Goal: Transaction & Acquisition: Purchase product/service

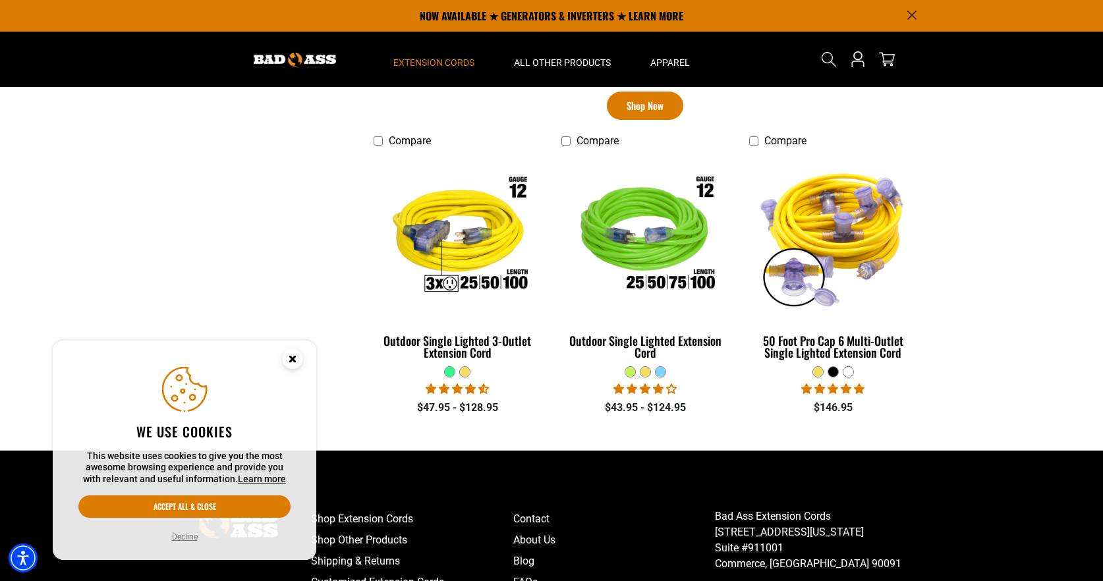
scroll to position [889, 0]
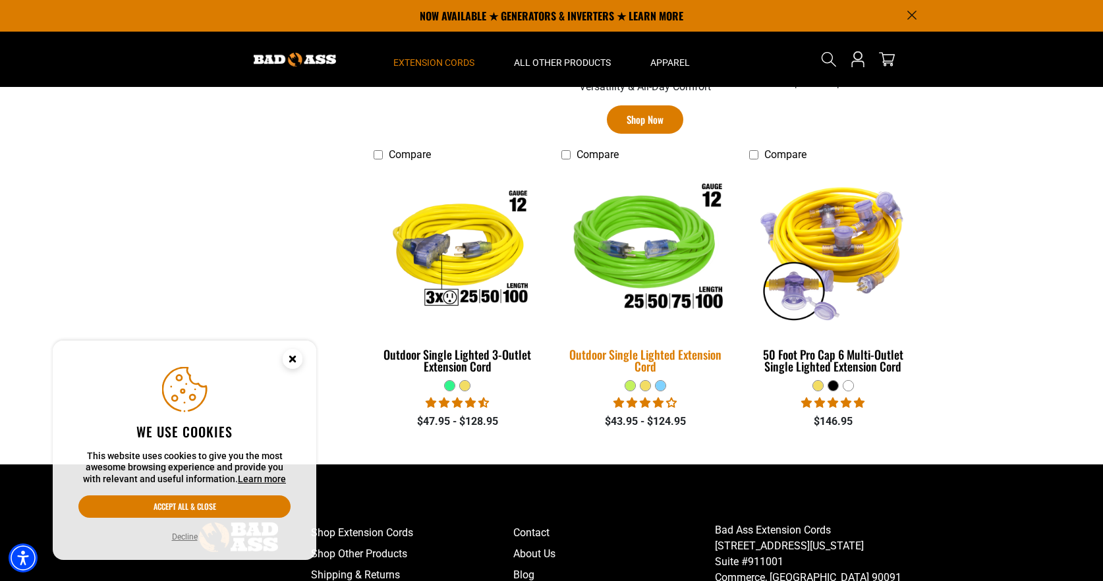
click at [662, 302] on img at bounding box center [645, 250] width 184 height 169
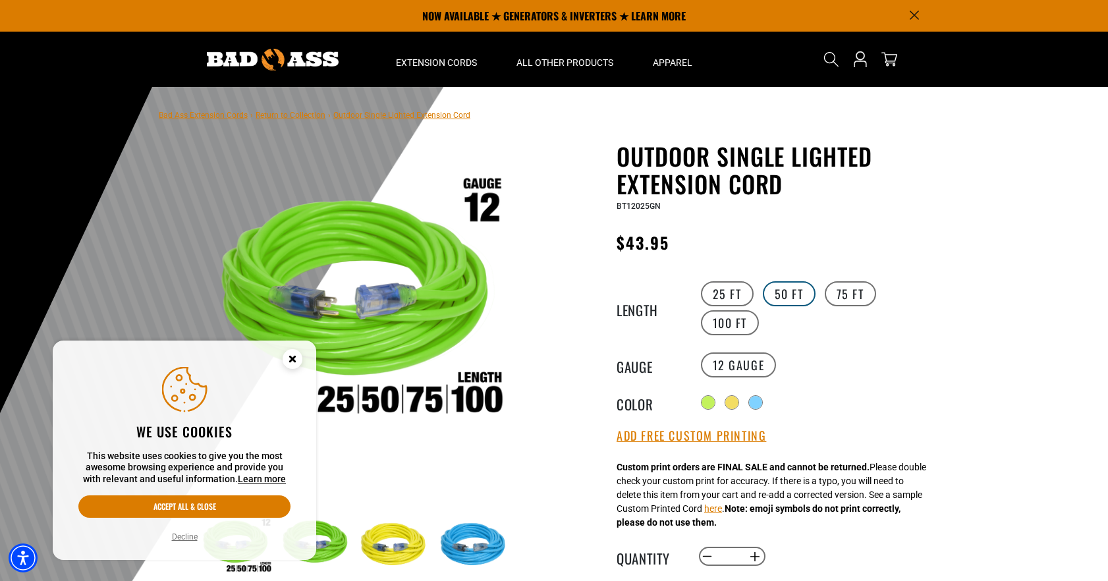
click at [776, 300] on label "50 FT" at bounding box center [789, 293] width 53 height 25
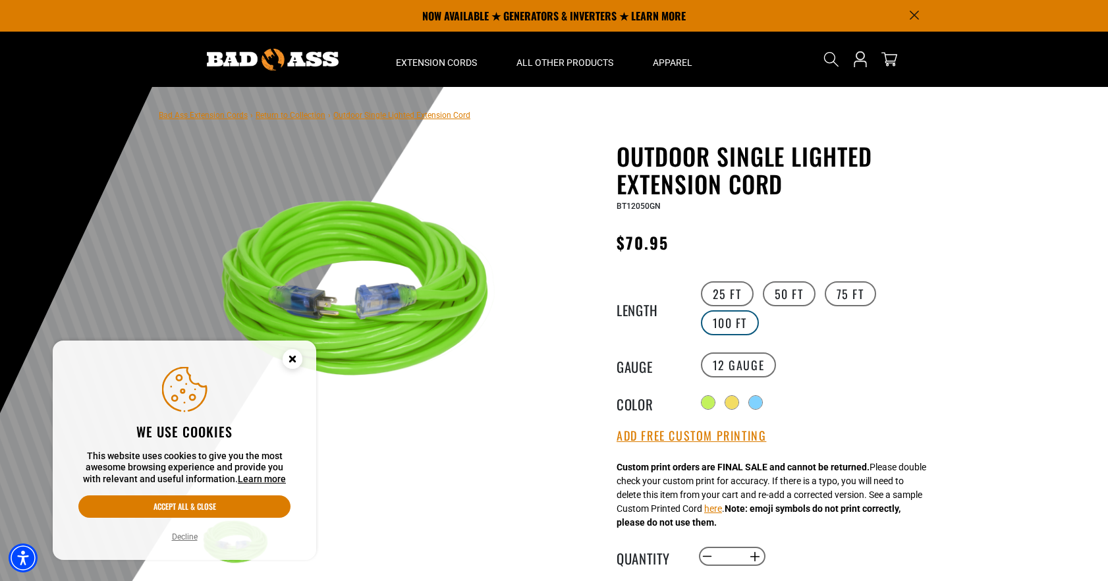
click at [712, 328] on label "100 FT" at bounding box center [730, 322] width 59 height 25
click at [293, 358] on icon "Close this option" at bounding box center [292, 358] width 5 height 5
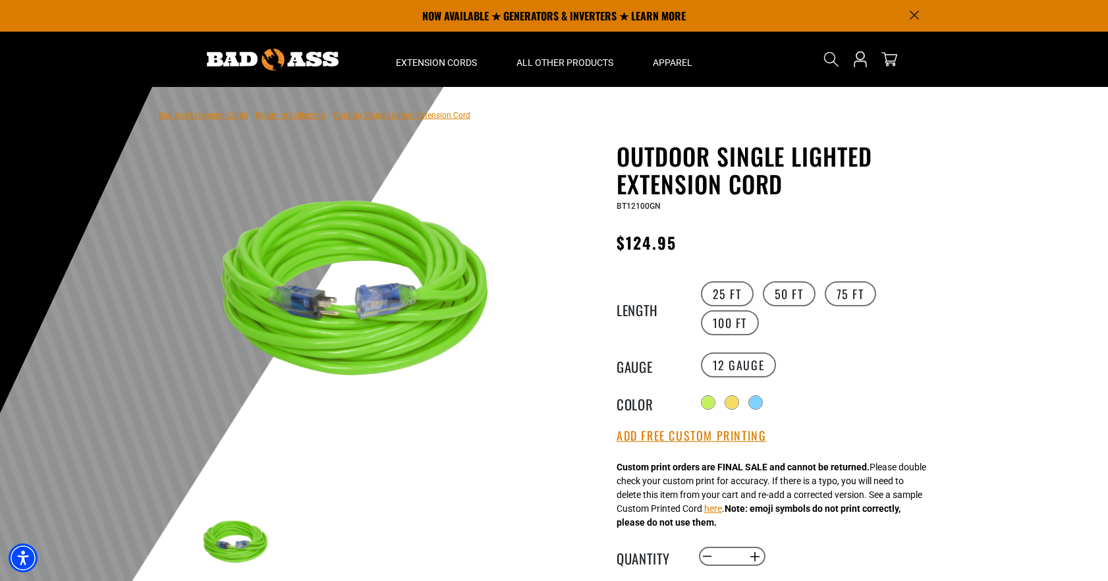
click at [405, 211] on img at bounding box center [357, 304] width 318 height 318
